Goal: Find specific page/section: Find specific page/section

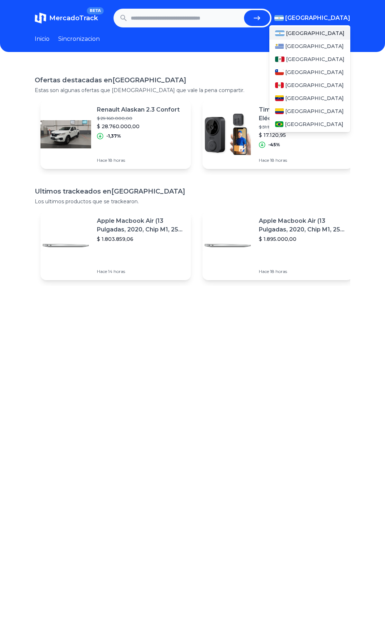
click at [337, 18] on span "[GEOGRAPHIC_DATA]" at bounding box center [317, 18] width 65 height 9
click at [299, 57] on span "[GEOGRAPHIC_DATA]" at bounding box center [315, 59] width 58 height 7
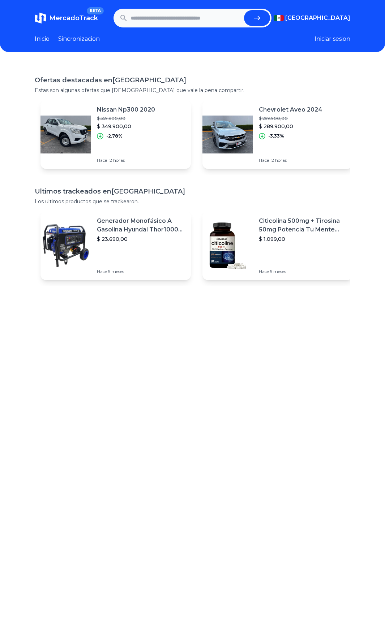
click at [212, 20] on input "text" at bounding box center [186, 18] width 110 height 16
type input "*******"
click at [244, 10] on button "submit" at bounding box center [257, 18] width 26 height 16
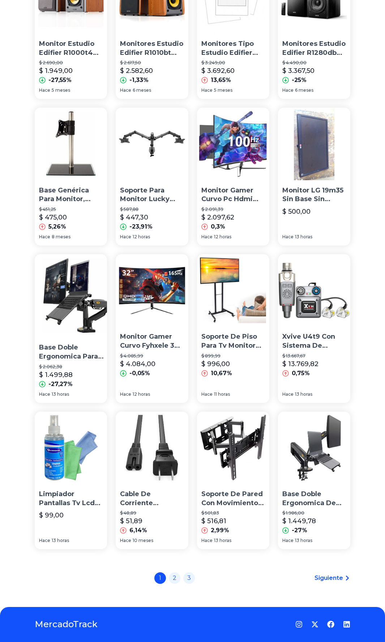
scroll to position [277, 0]
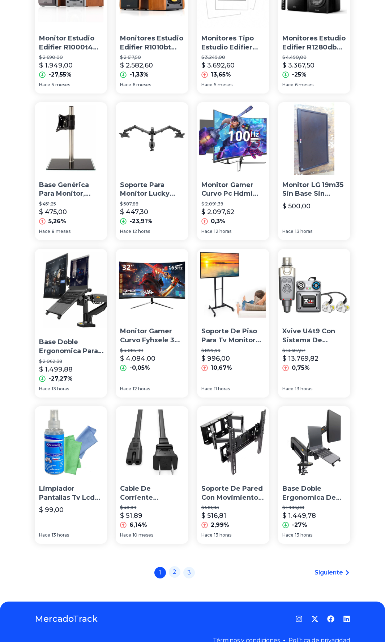
click at [175, 566] on link "2" at bounding box center [175, 572] width 12 height 12
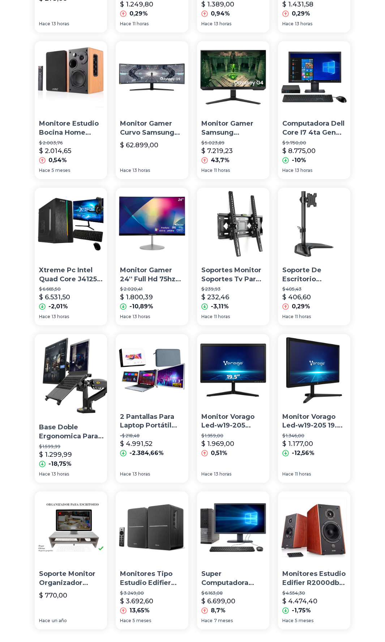
scroll to position [277, 0]
